Goal: Task Accomplishment & Management: Manage account settings

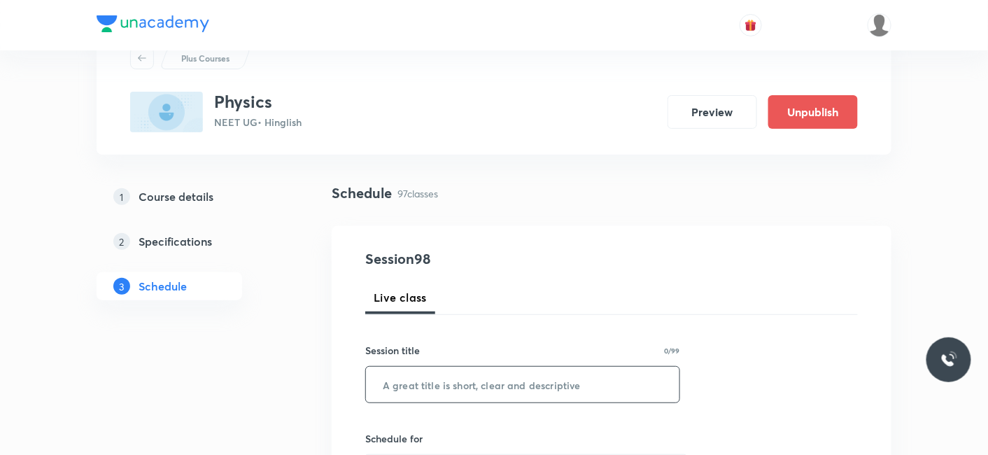
scroll to position [78, 0]
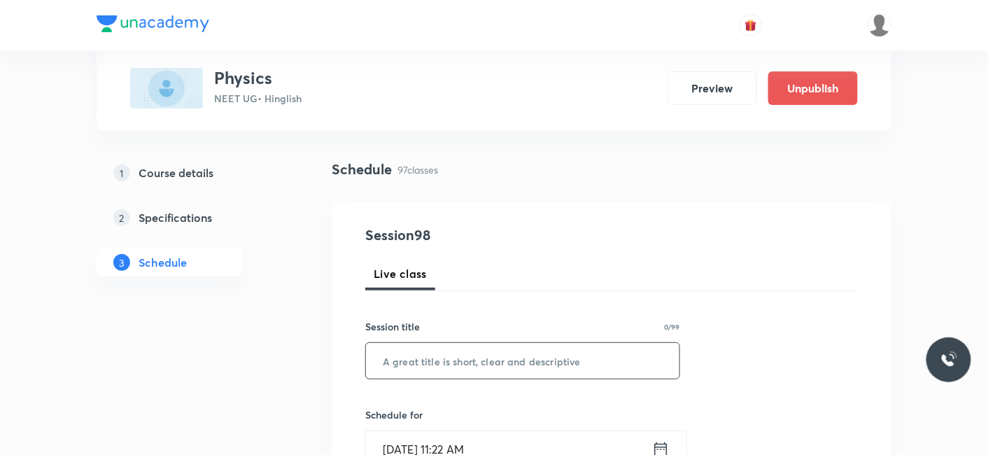
click at [543, 357] on input "text" at bounding box center [522, 361] width 313 height 36
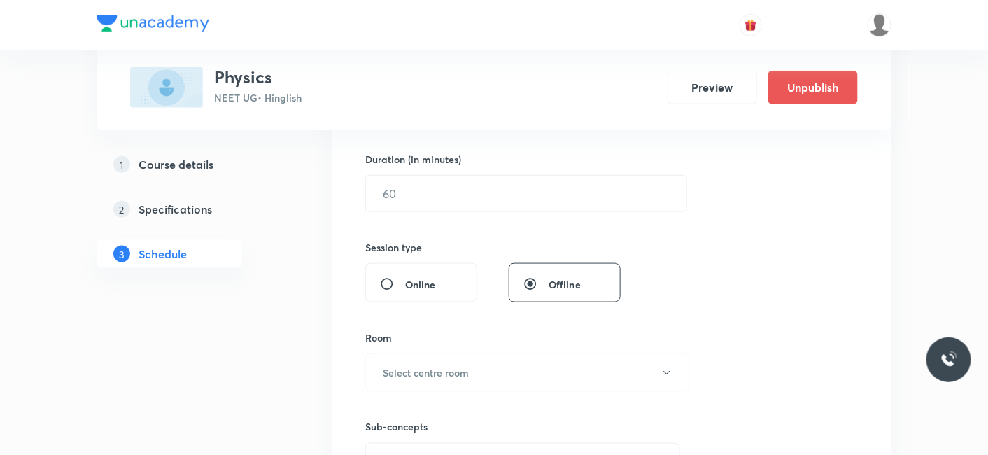
scroll to position [388, 0]
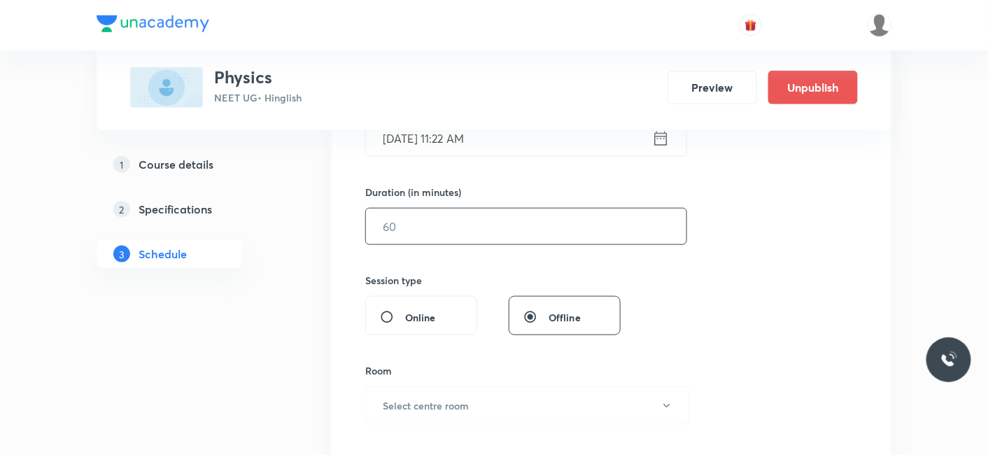
type input "WEP_01"
click at [426, 236] on input "text" at bounding box center [526, 226] width 320 height 36
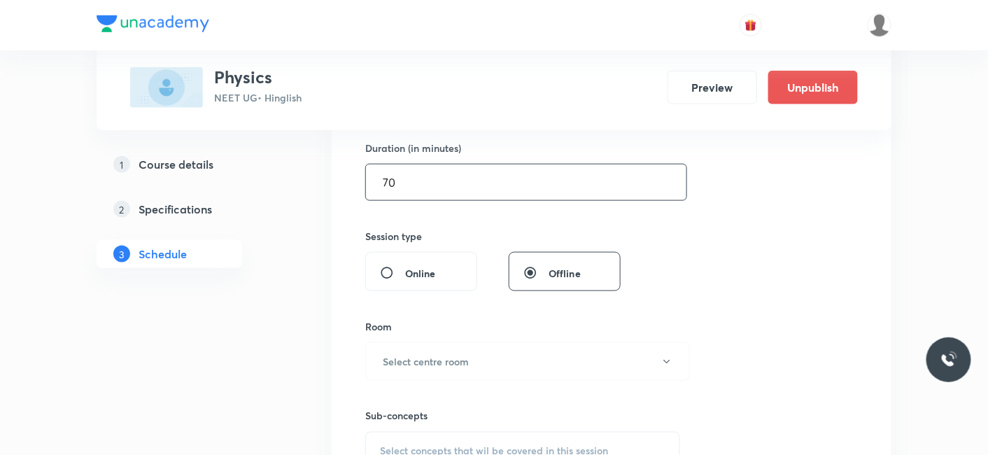
scroll to position [466, 0]
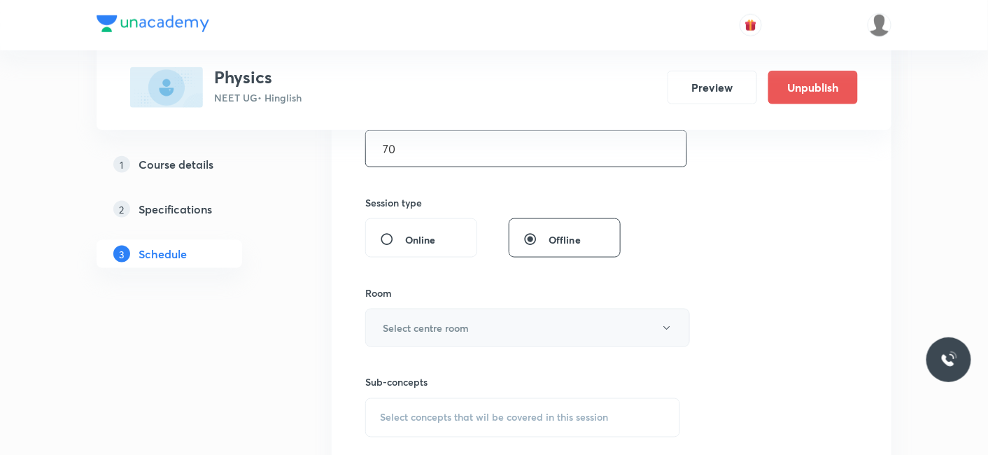
type input "70"
click at [430, 325] on h6 "Select centre room" at bounding box center [426, 327] width 86 height 15
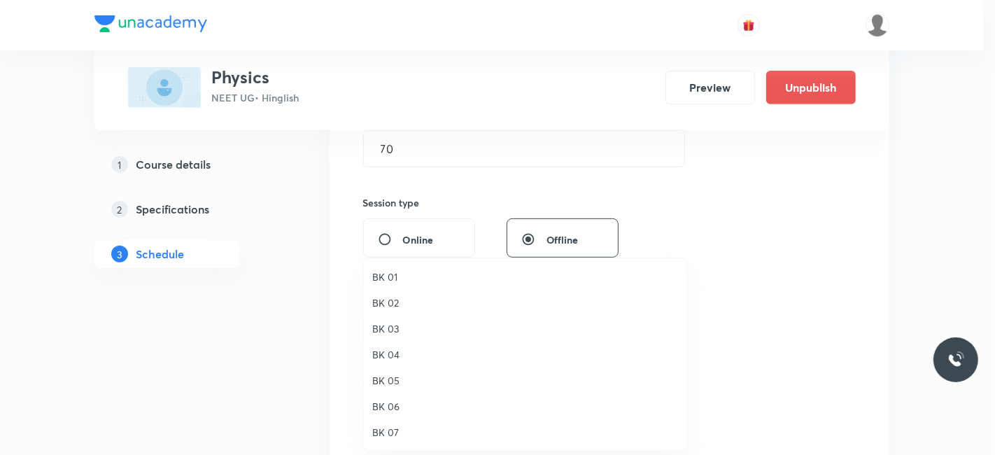
click at [393, 332] on span "BK 03" at bounding box center [525, 328] width 306 height 15
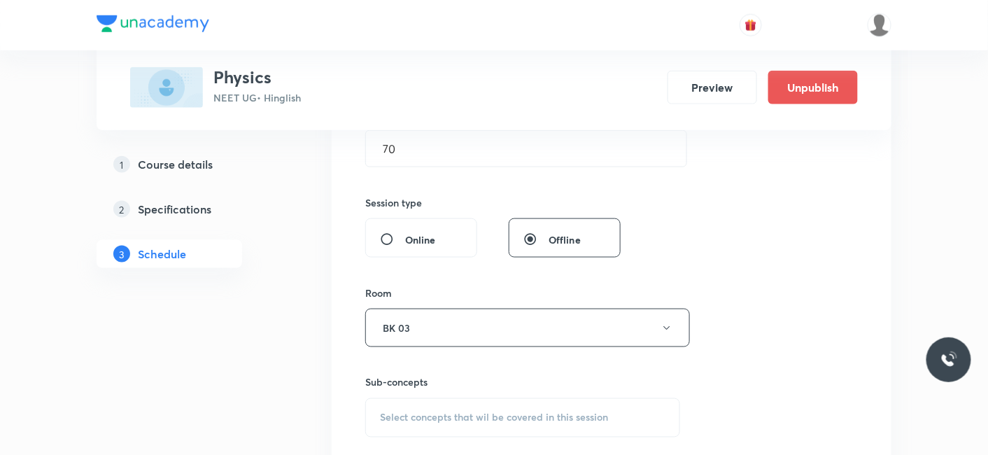
scroll to position [621, 0]
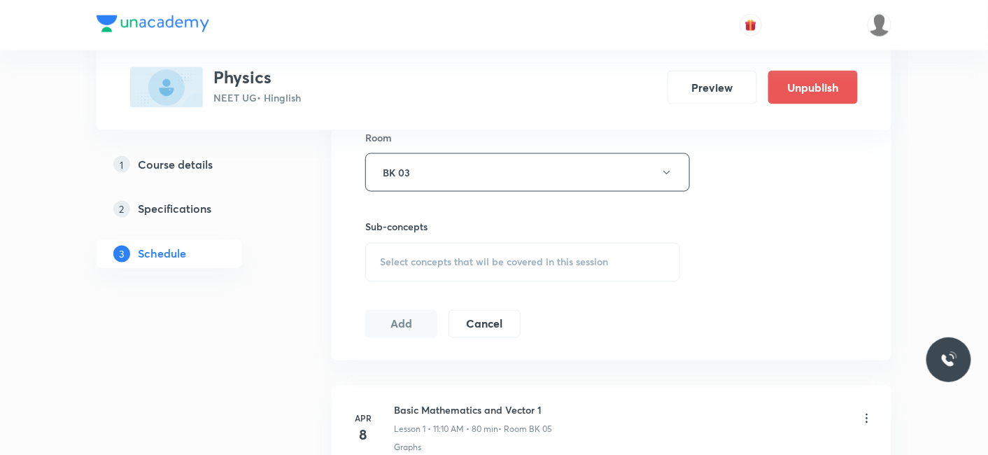
click at [464, 257] on span "Select concepts that wil be covered in this session" at bounding box center [494, 262] width 228 height 11
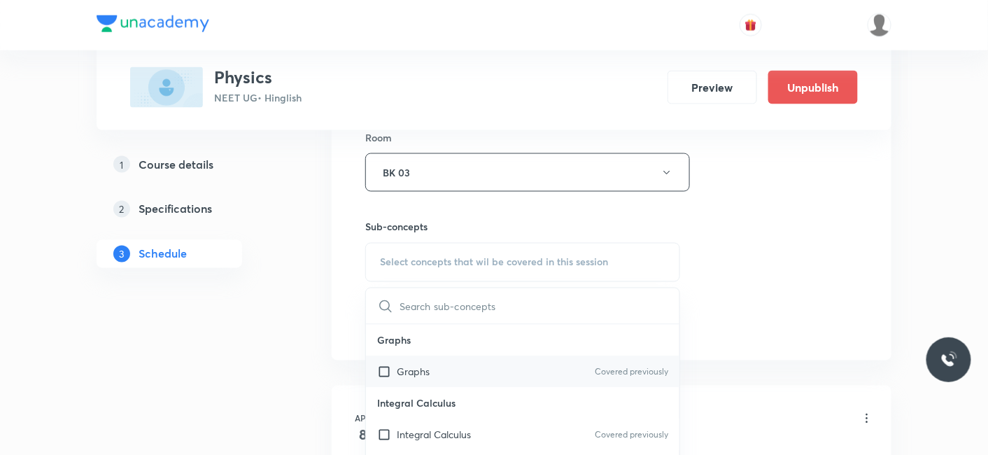
click at [399, 369] on p "Graphs" at bounding box center [413, 371] width 33 height 15
checkbox input "true"
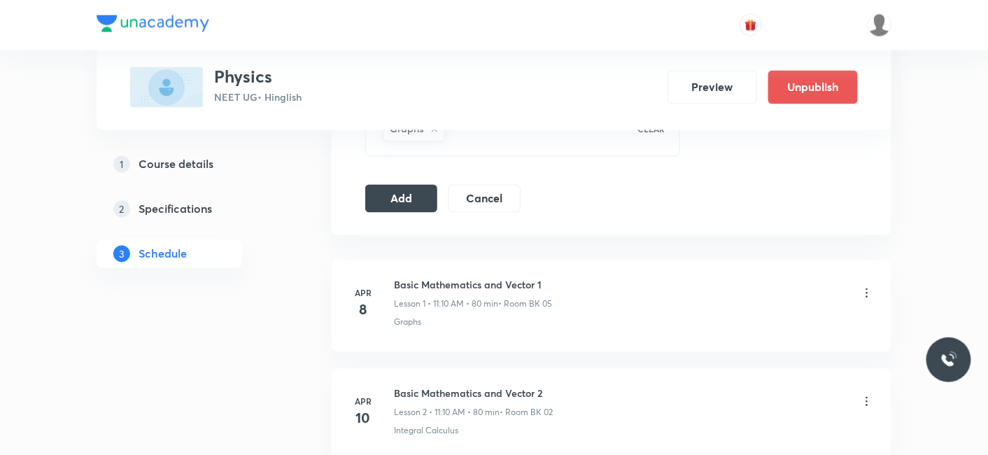
scroll to position [777, 0]
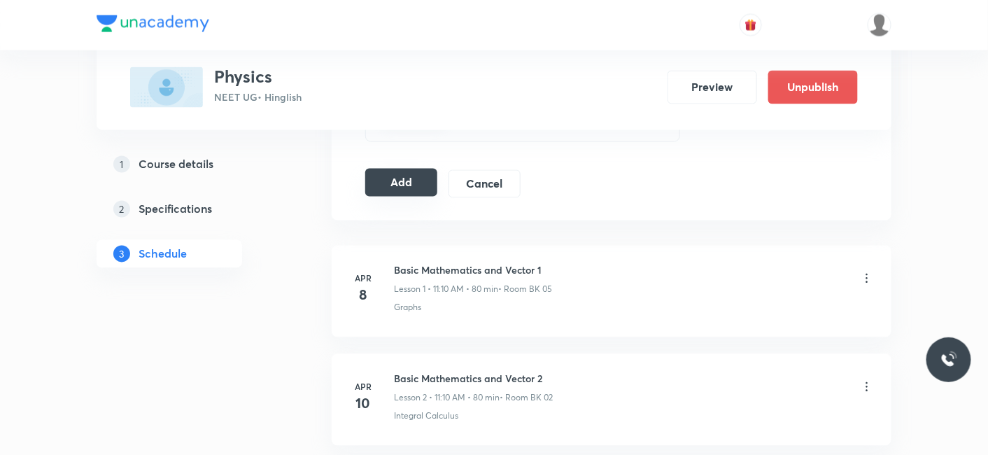
click at [397, 184] on button "Add" at bounding box center [401, 183] width 72 height 28
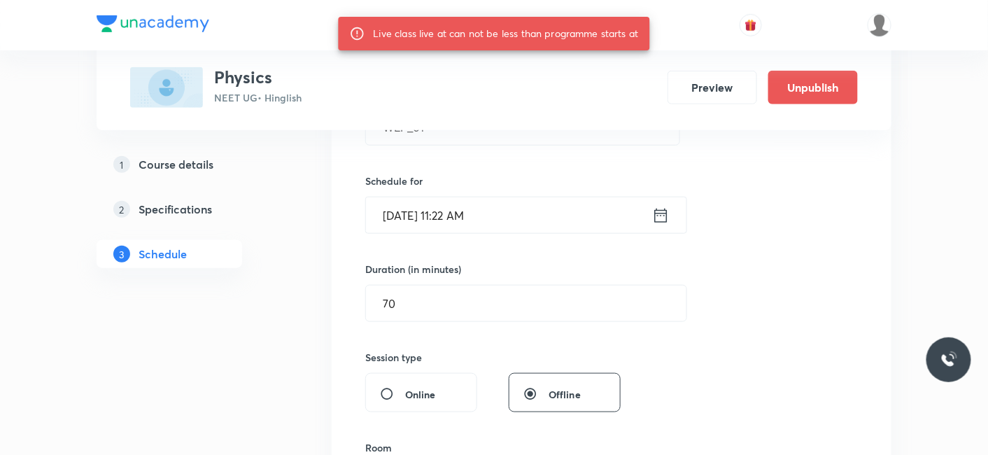
scroll to position [311, 0]
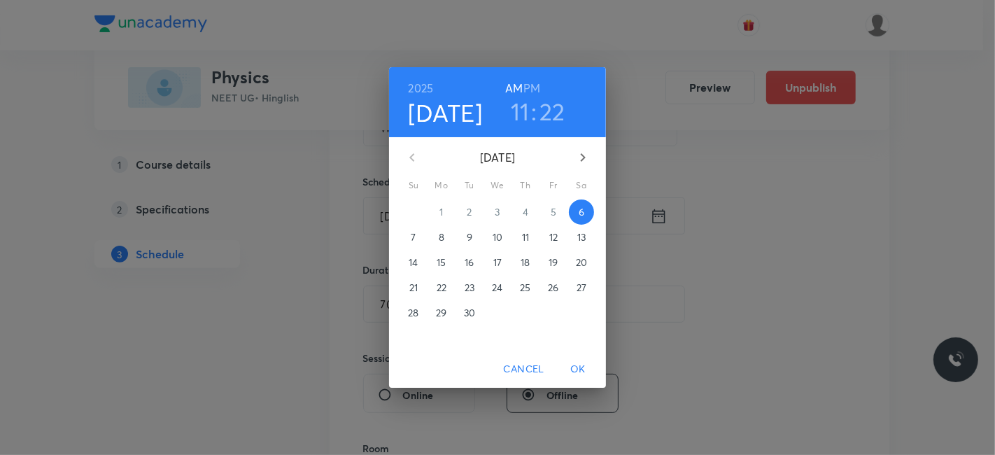
click at [546, 107] on h3 "22" at bounding box center [552, 111] width 26 height 29
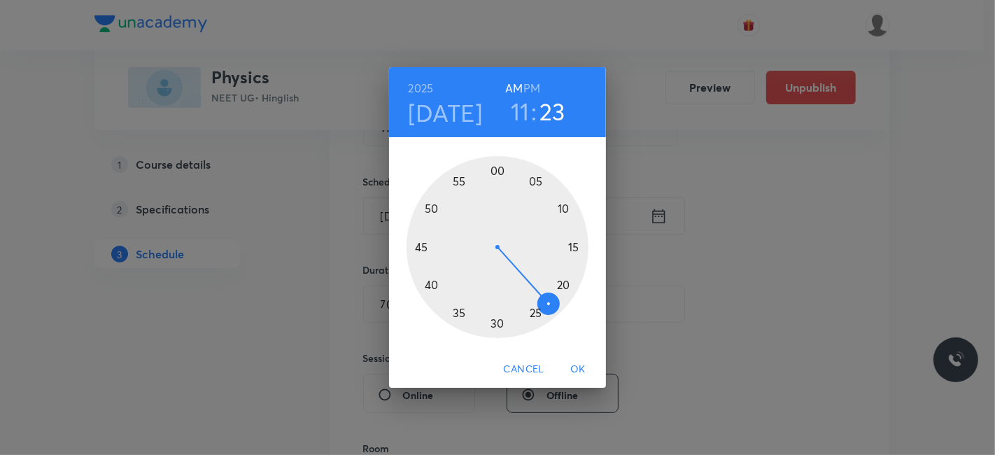
click at [550, 302] on div at bounding box center [497, 247] width 182 height 182
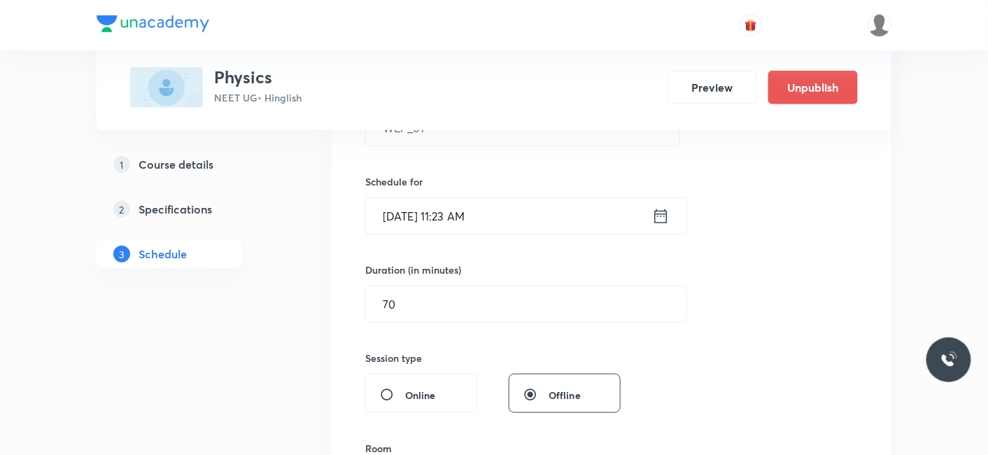
click at [497, 214] on input "[DATE] 11:23 AM" at bounding box center [509, 216] width 286 height 36
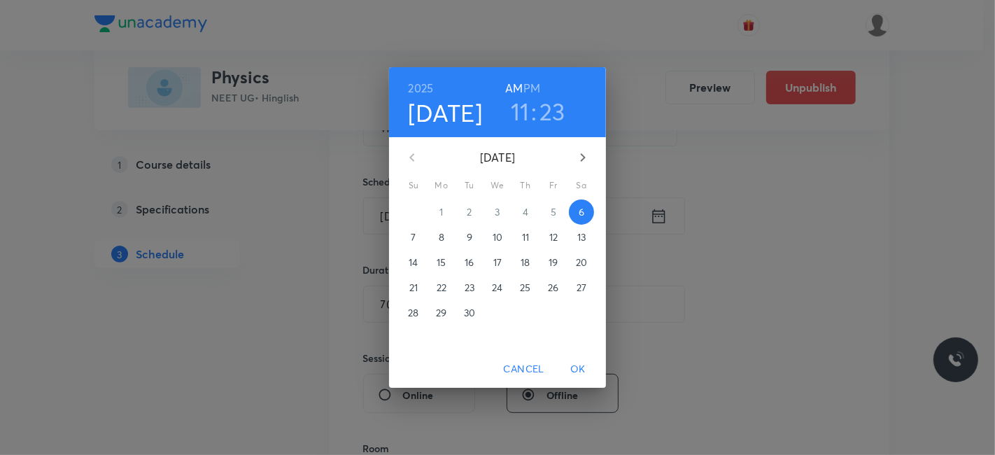
click at [555, 109] on h3 "23" at bounding box center [552, 111] width 26 height 29
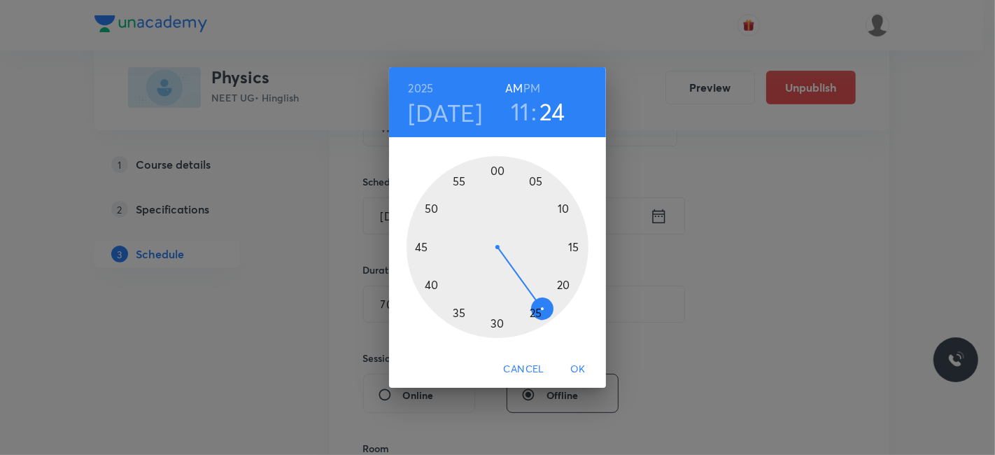
drag, startPoint x: 549, startPoint y: 299, endPoint x: 543, endPoint y: 307, distance: 10.5
click at [543, 307] on div at bounding box center [497, 247] width 182 height 182
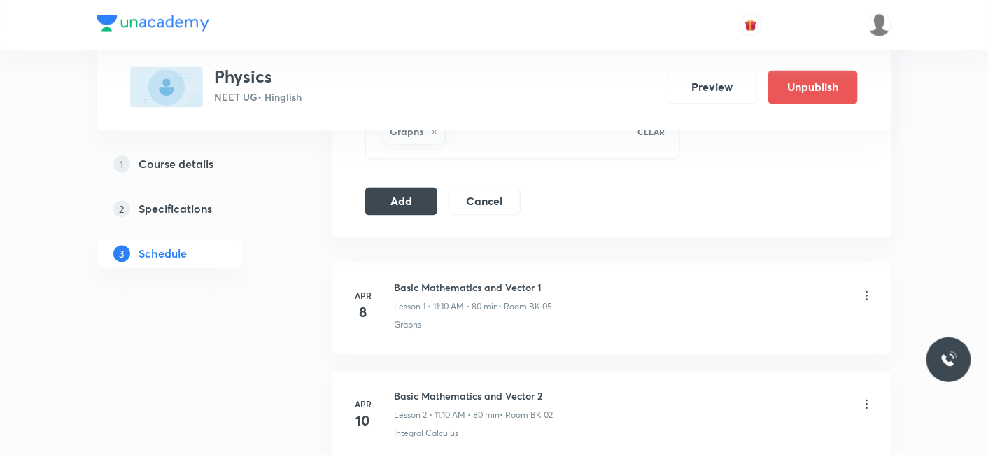
scroll to position [777, 0]
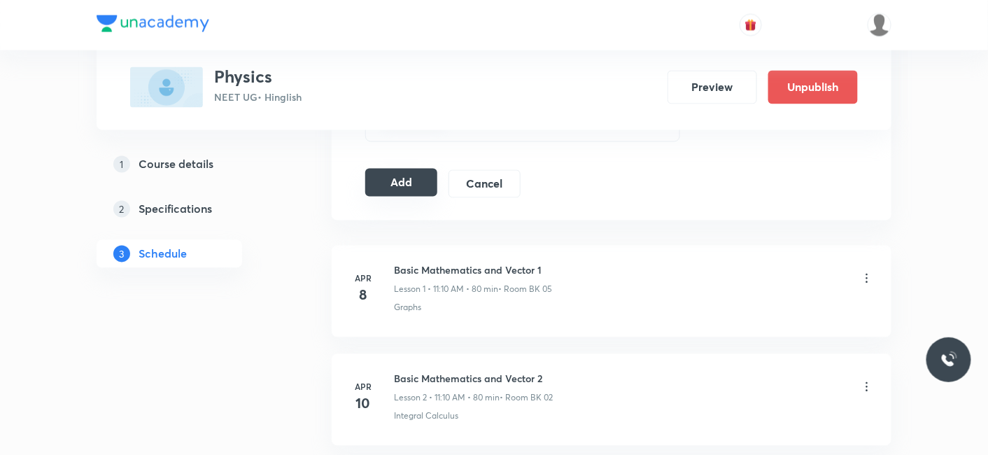
click at [409, 183] on button "Add" at bounding box center [401, 183] width 72 height 28
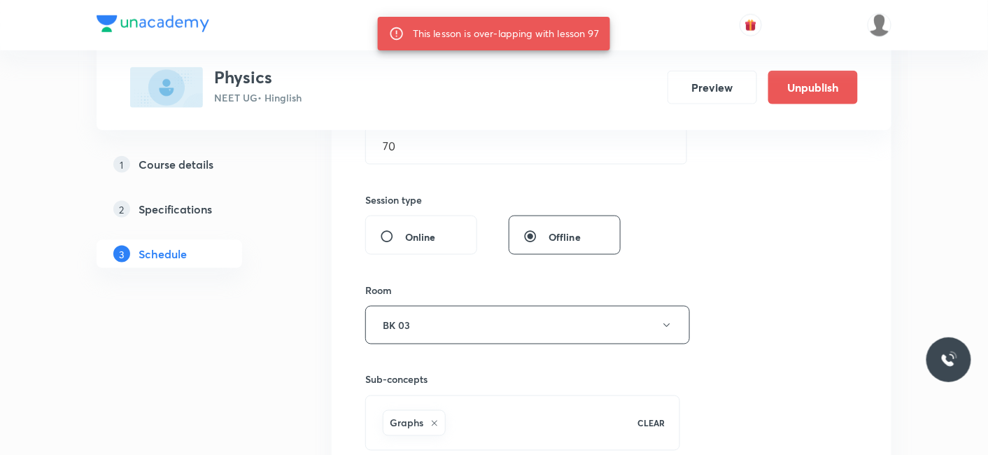
scroll to position [466, 0]
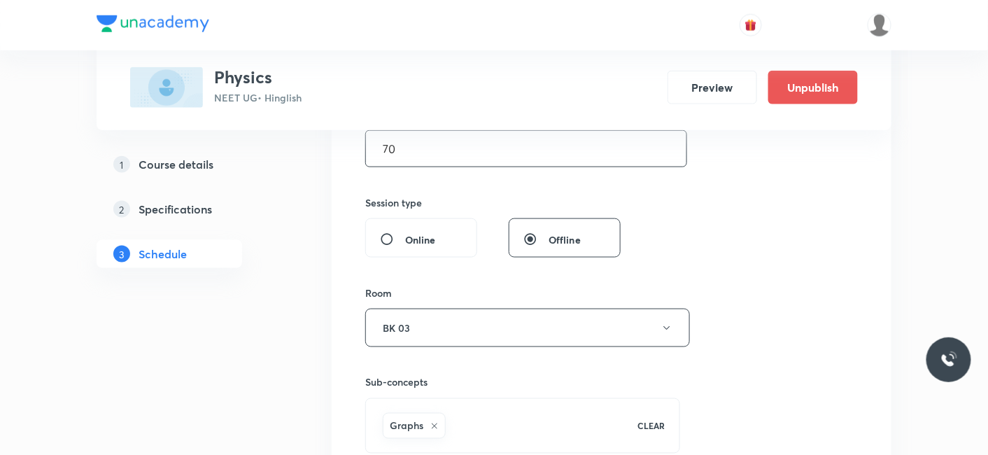
drag, startPoint x: 409, startPoint y: 148, endPoint x: 357, endPoint y: 148, distance: 51.8
click at [357, 148] on div "Session 98 Live class Session title 6/99 WEP_01 ​ Schedule for [DATE] 11:24 AM …" at bounding box center [612, 173] width 560 height 718
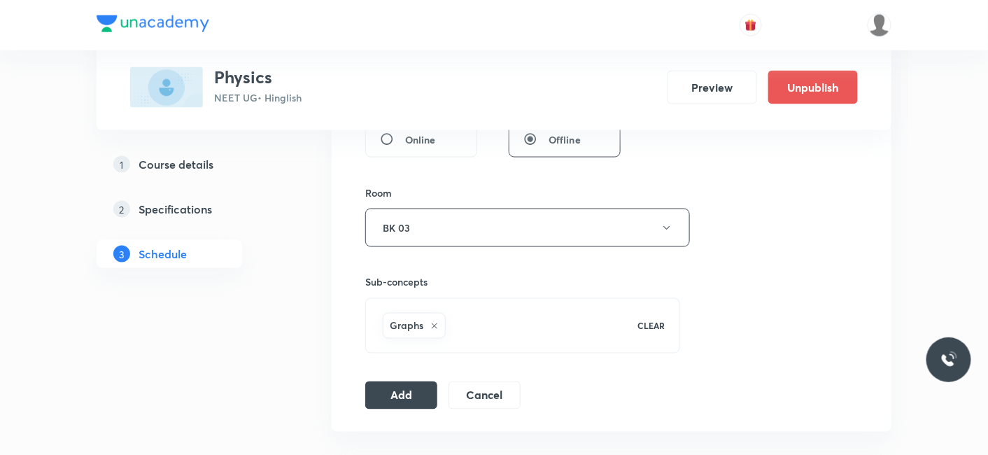
scroll to position [621, 0]
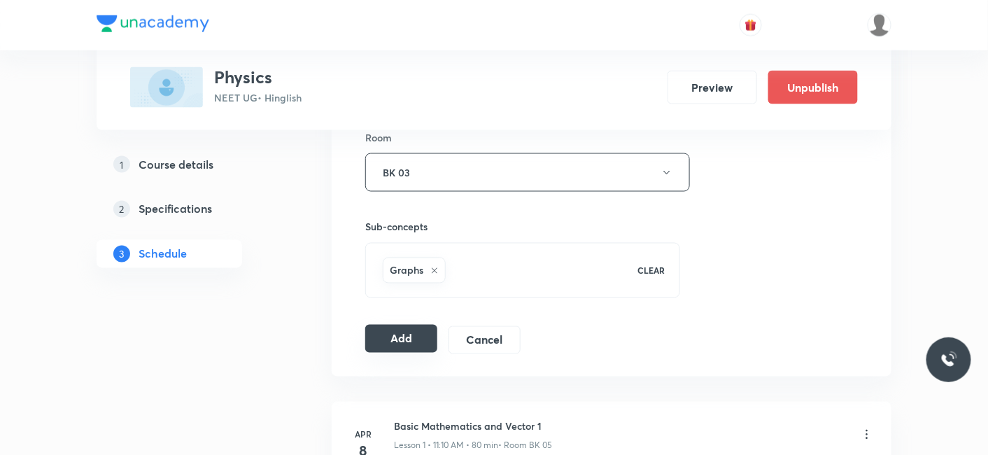
type input "60"
click at [401, 339] on button "Add" at bounding box center [401, 339] width 72 height 28
click at [493, 341] on button "Cancel" at bounding box center [484, 339] width 72 height 28
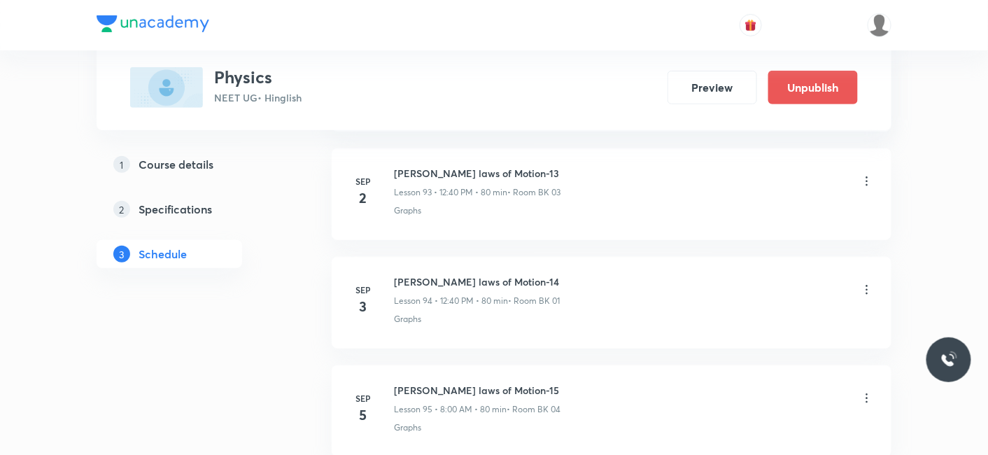
scroll to position [10500, 0]
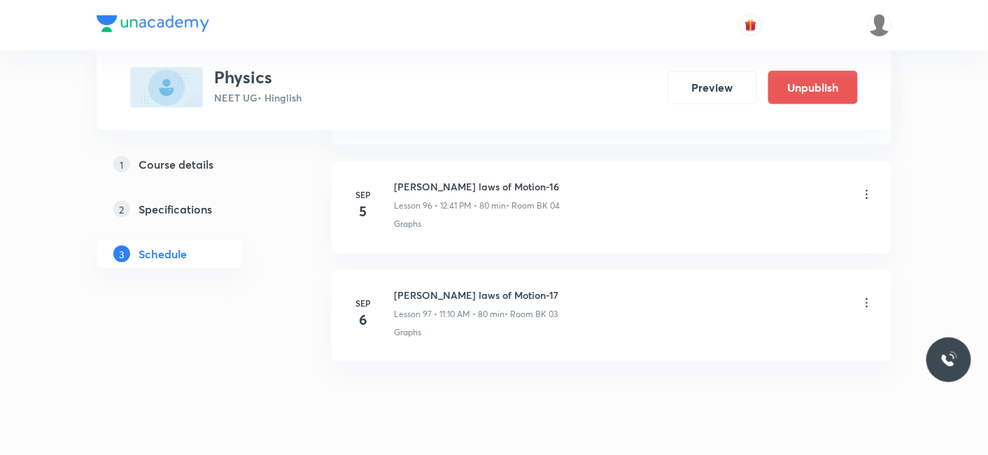
click at [867, 298] on icon at bounding box center [867, 302] width 2 height 9
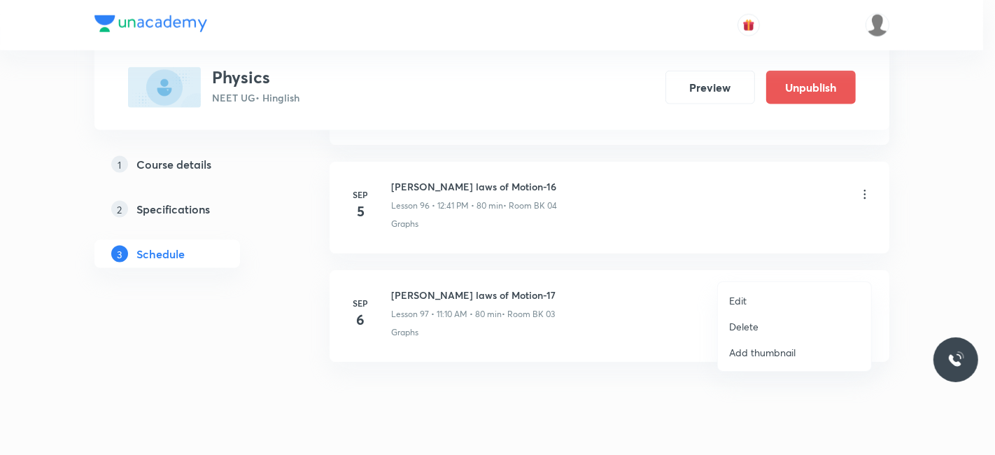
click at [747, 300] on li "Edit" at bounding box center [794, 300] width 153 height 26
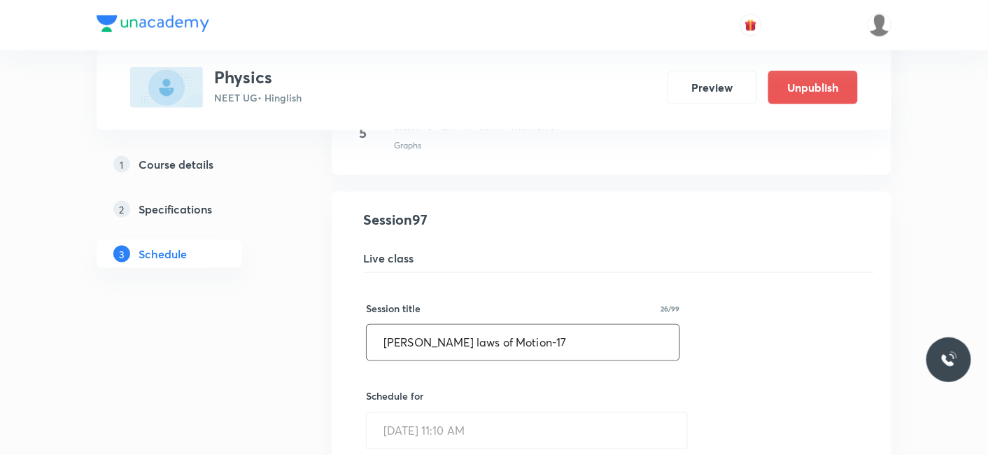
drag, startPoint x: 553, startPoint y: 301, endPoint x: 357, endPoint y: 306, distance: 196.6
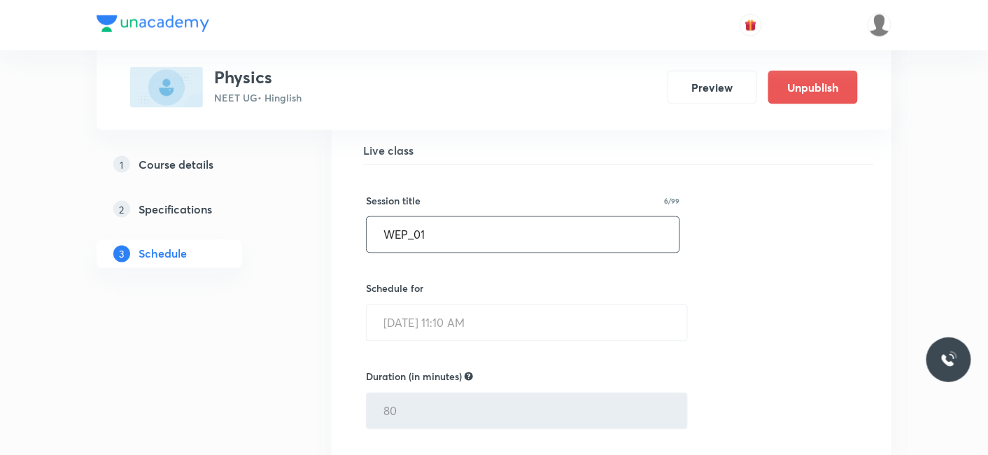
scroll to position [10656, 0]
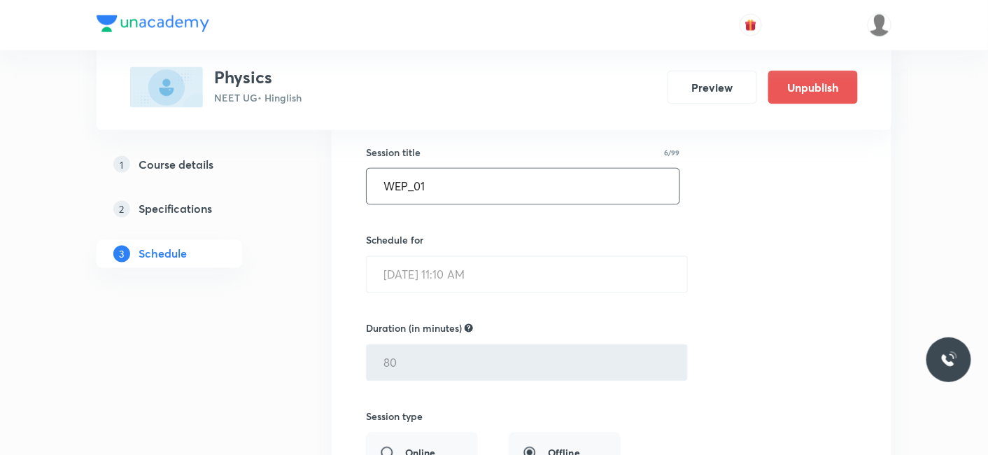
type input "WEP_01"
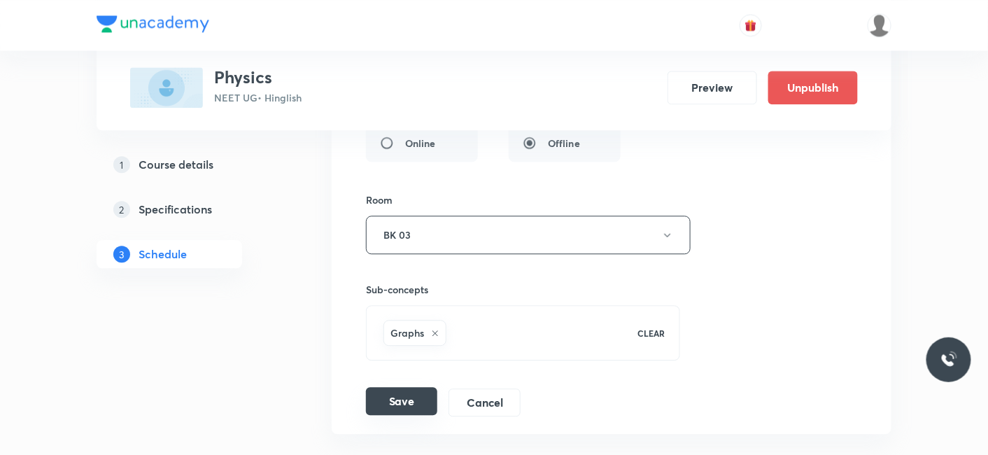
scroll to position [10967, 0]
click at [410, 386] on button "Save" at bounding box center [401, 400] width 71 height 28
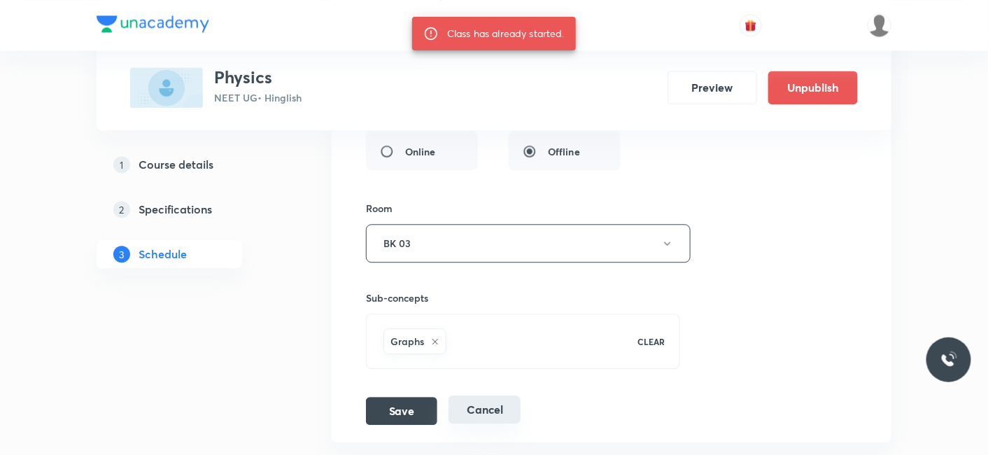
click at [508, 395] on button "Cancel" at bounding box center [484, 409] width 72 height 28
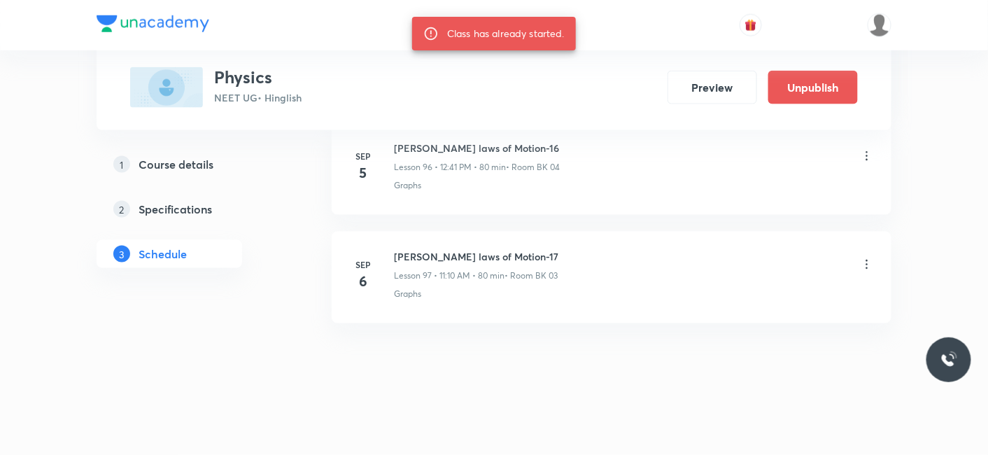
scroll to position [10500, 0]
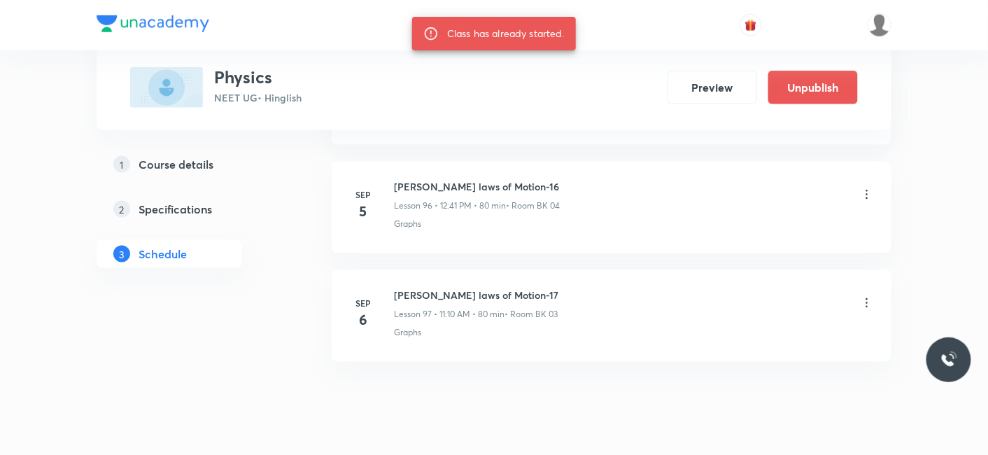
click at [636, 33] on div at bounding box center [494, 25] width 794 height 50
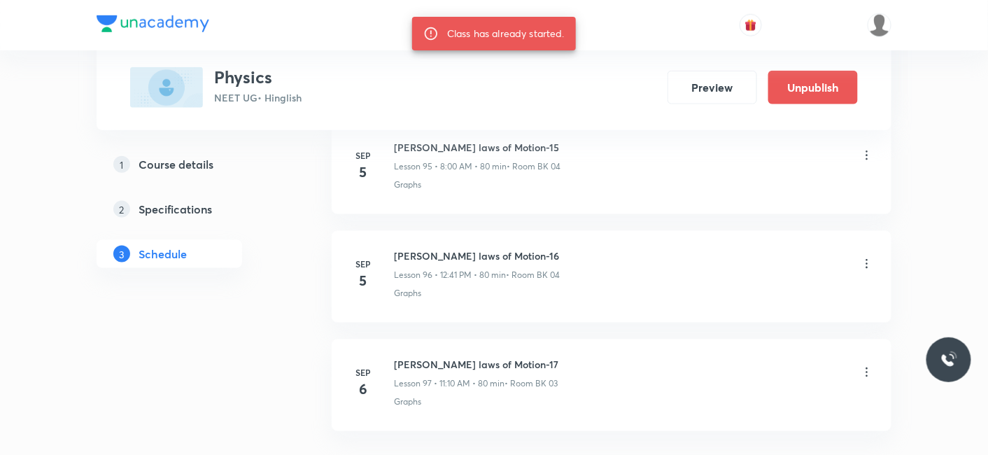
scroll to position [10268, 0]
